Goal: Information Seeking & Learning: Learn about a topic

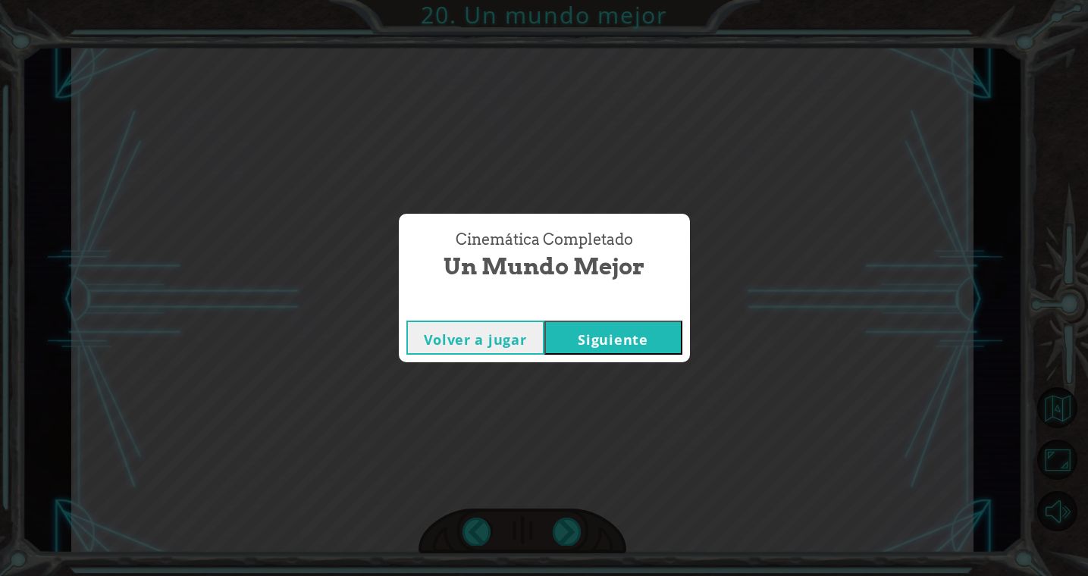
click at [481, 338] on button "Volver a jugar" at bounding box center [475, 338] width 138 height 34
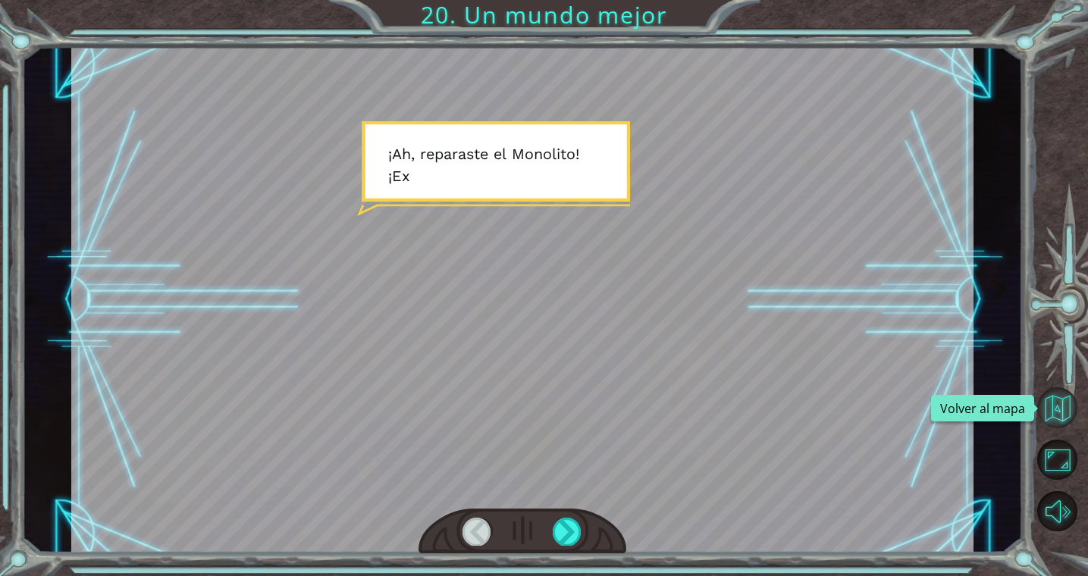
click at [1067, 412] on button "Volver al mapa" at bounding box center [1057, 407] width 40 height 40
